Goal: Task Accomplishment & Management: Manage account settings

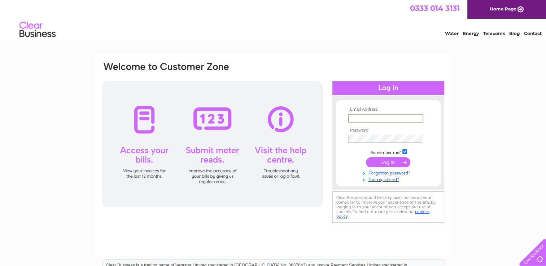
type input "[PERSON_NAME][EMAIL_ADDRESS][DOMAIN_NAME]"
click at [393, 161] on input "submit" at bounding box center [388, 162] width 44 height 10
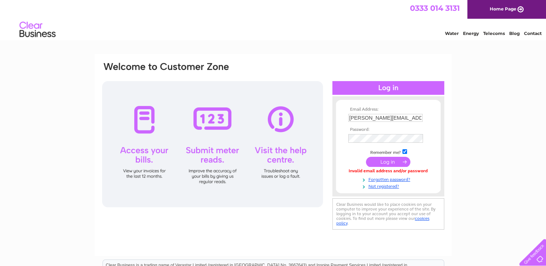
click at [393, 162] on input "submit" at bounding box center [388, 162] width 44 height 10
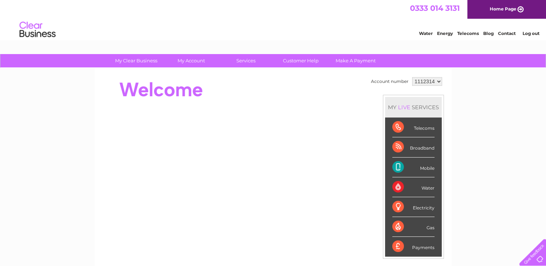
click at [411, 167] on div "Mobile" at bounding box center [413, 168] width 42 height 20
click at [398, 165] on div "Mobile" at bounding box center [413, 168] width 42 height 20
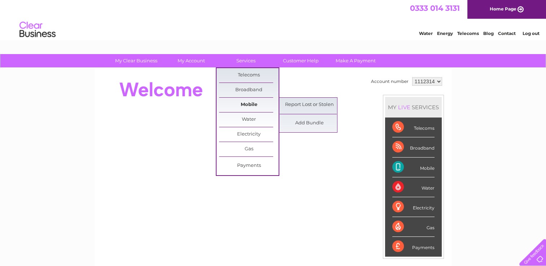
click at [252, 105] on link "Mobile" at bounding box center [249, 105] width 60 height 14
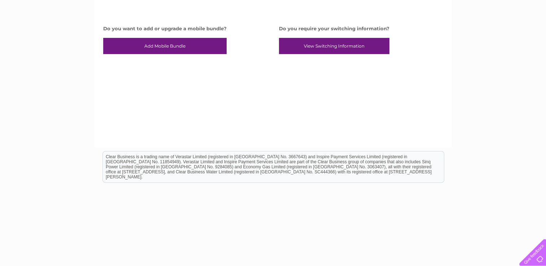
scroll to position [218, 0]
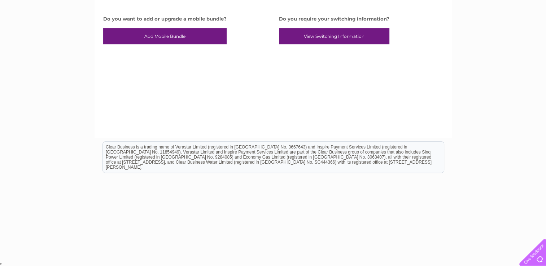
click at [535, 252] on div at bounding box center [531, 251] width 30 height 30
